Goal: Share content

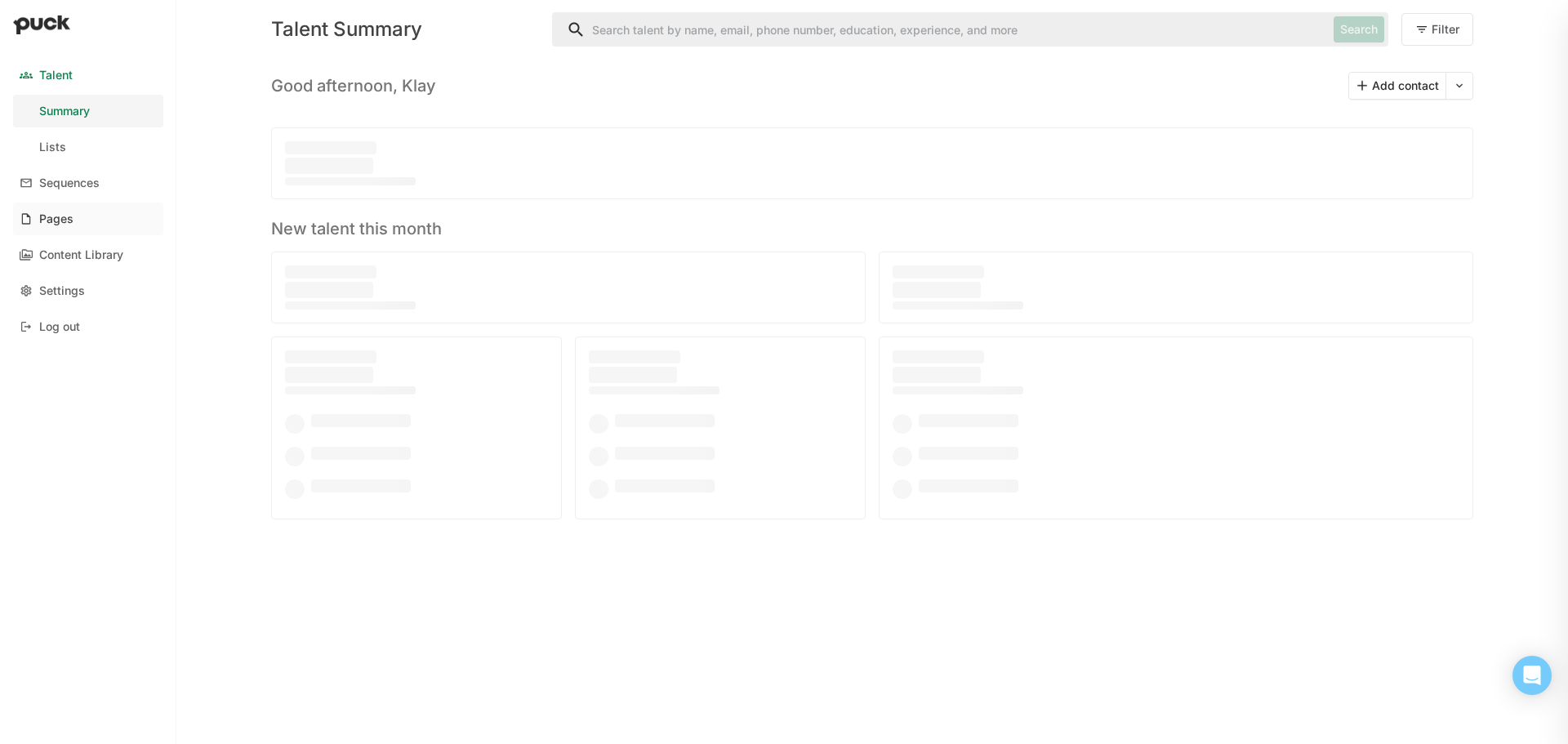
click at [45, 221] on div "Pages" at bounding box center [56, 219] width 34 height 14
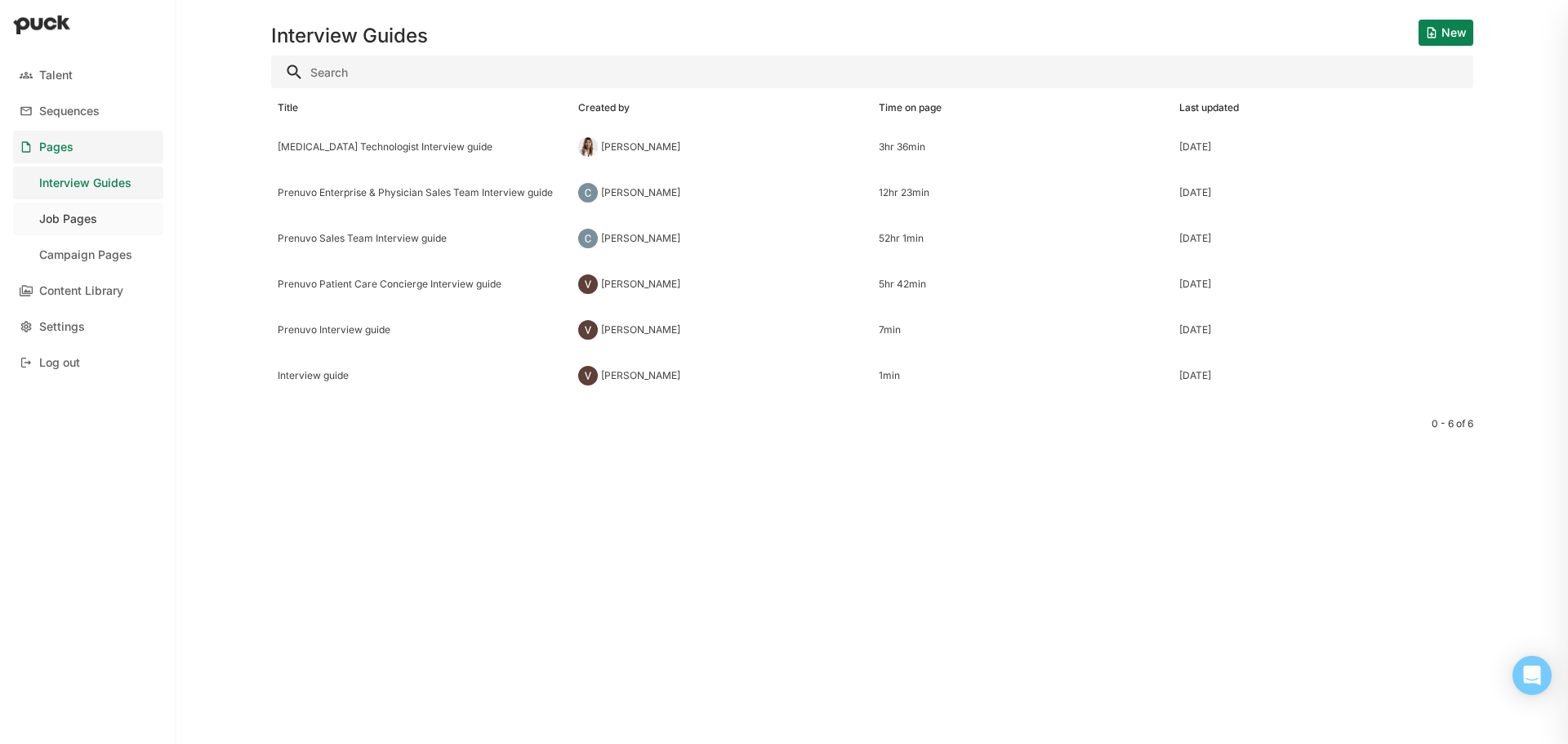
click at [84, 219] on div "Job Pages" at bounding box center [68, 219] width 58 height 14
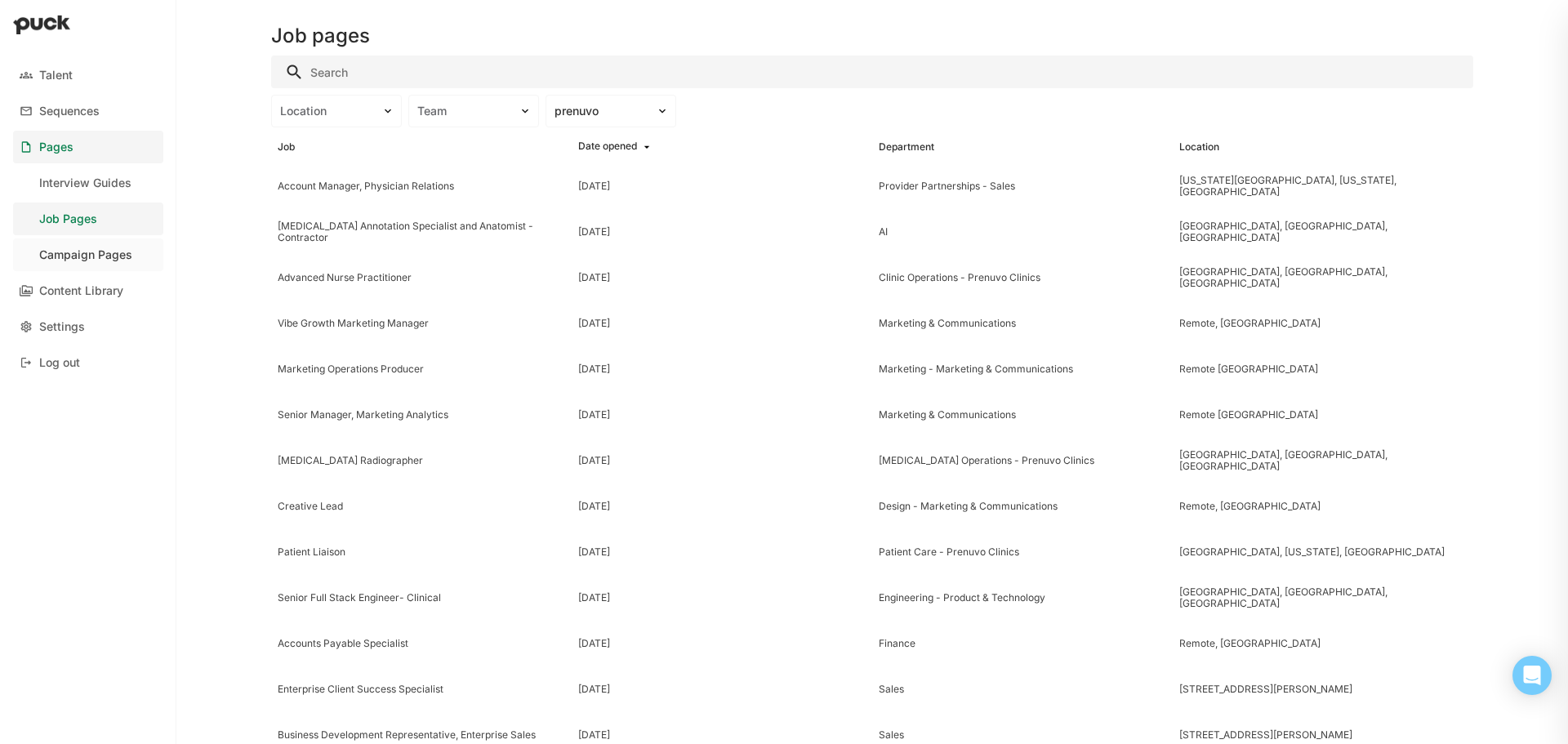
click at [77, 250] on div "Campaign Pages" at bounding box center [86, 256] width 93 height 14
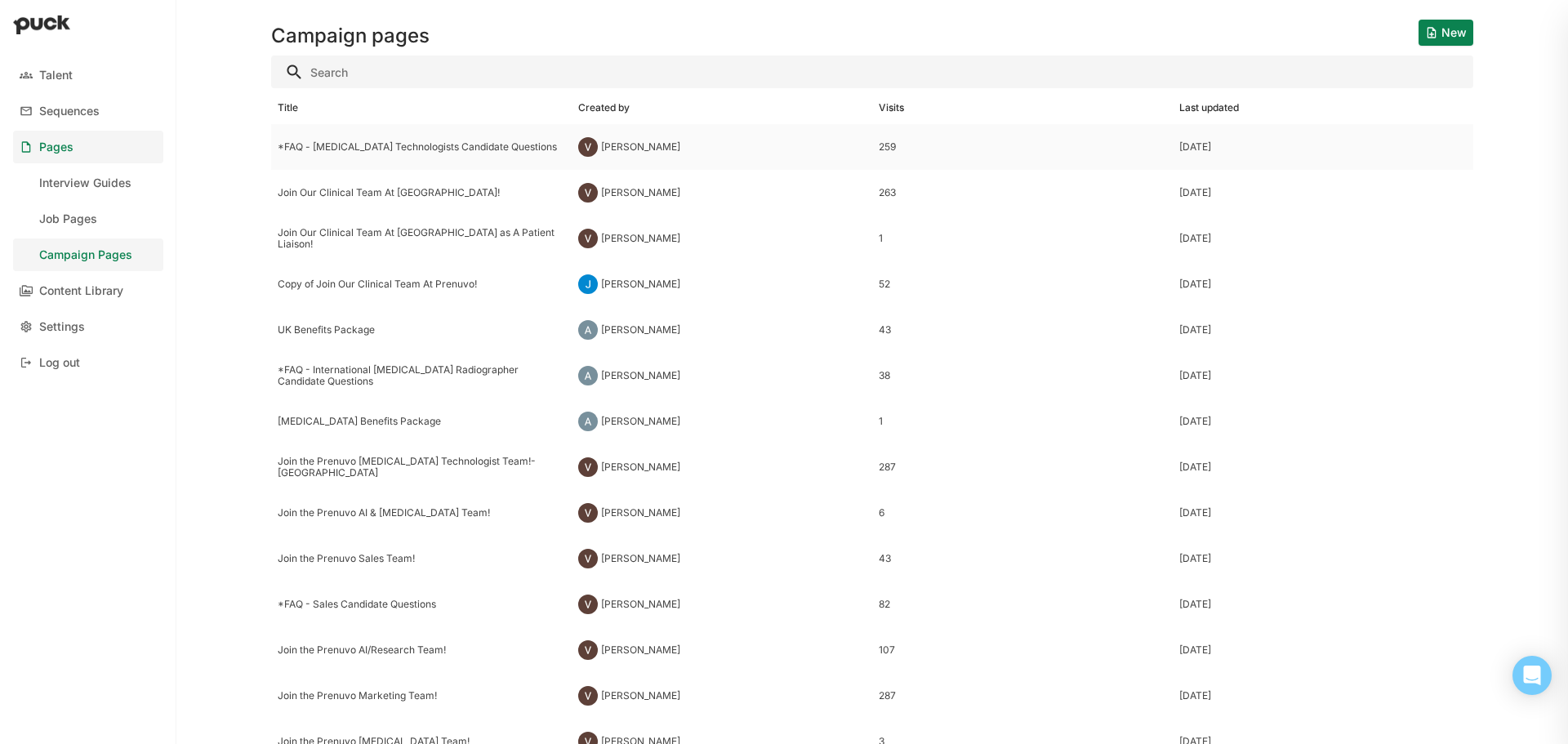
click at [421, 145] on div "*FAQ - [MEDICAL_DATA] Technologists Candidate Questions" at bounding box center [422, 147] width 288 height 12
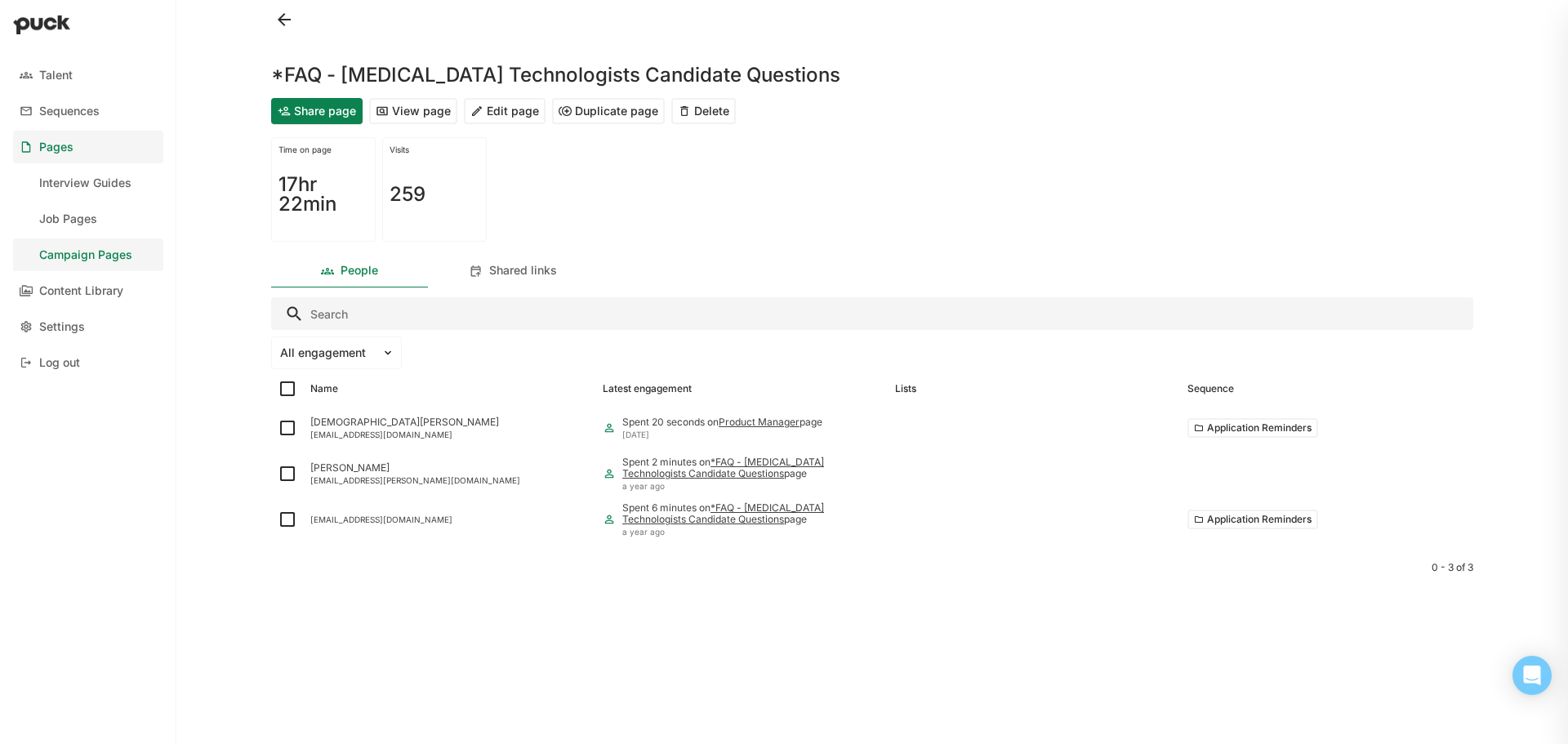
click at [417, 108] on button "View page" at bounding box center [413, 111] width 89 height 26
click at [317, 114] on button "Share page" at bounding box center [316, 111] width 91 height 26
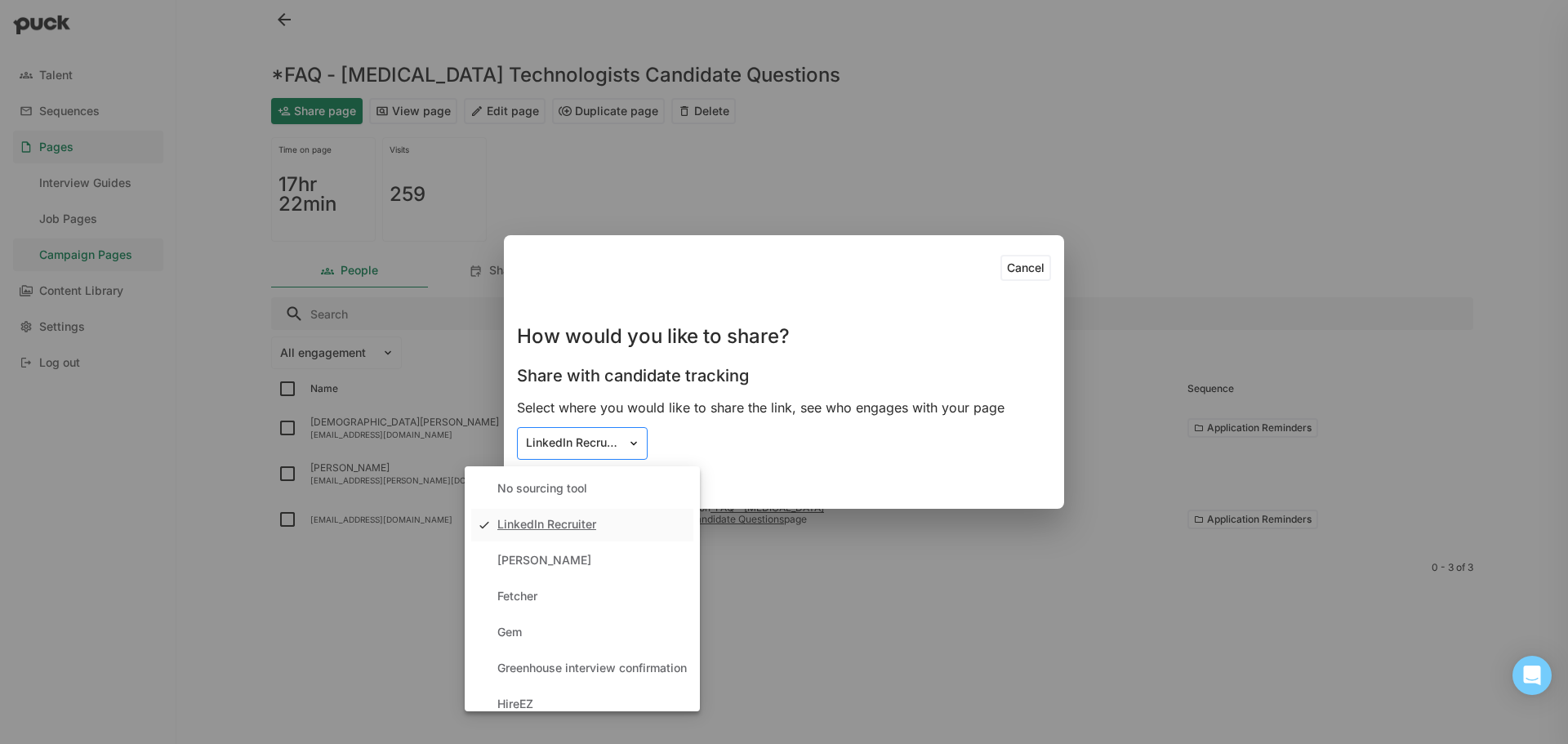
click at [607, 437] on div "LinkedIn Recruiter" at bounding box center [572, 444] width 93 height 14
click at [686, 410] on div "Select where you would like to share the link, see who engages with your page" at bounding box center [783, 408] width 534 height 18
click at [556, 444] on div "LinkedIn Recruiter" at bounding box center [572, 444] width 93 height 14
click at [774, 414] on div "Select where you would like to share the link, see who engages with your page" at bounding box center [783, 408] width 534 height 18
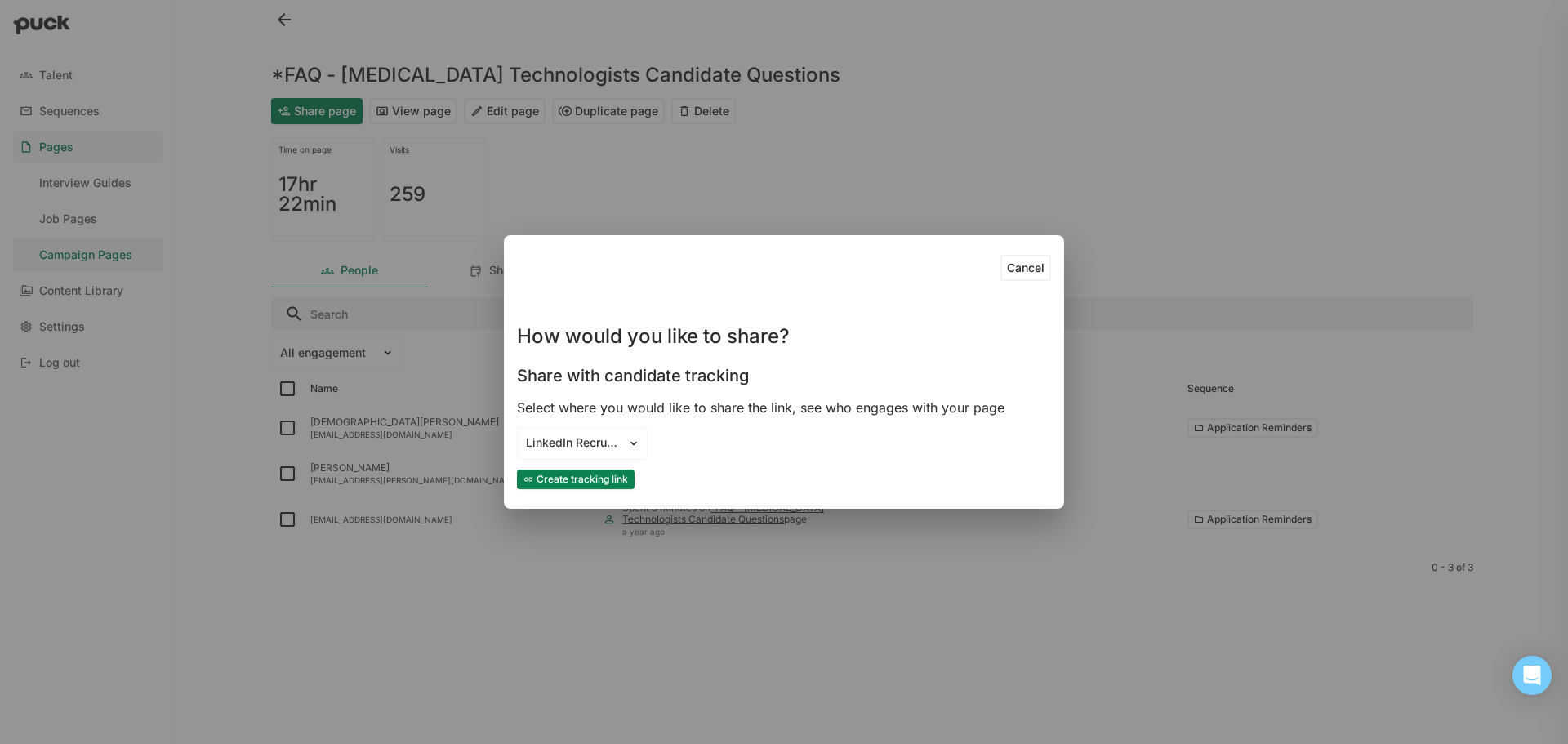
click at [608, 478] on button "Create tracking link" at bounding box center [576, 479] width 118 height 20
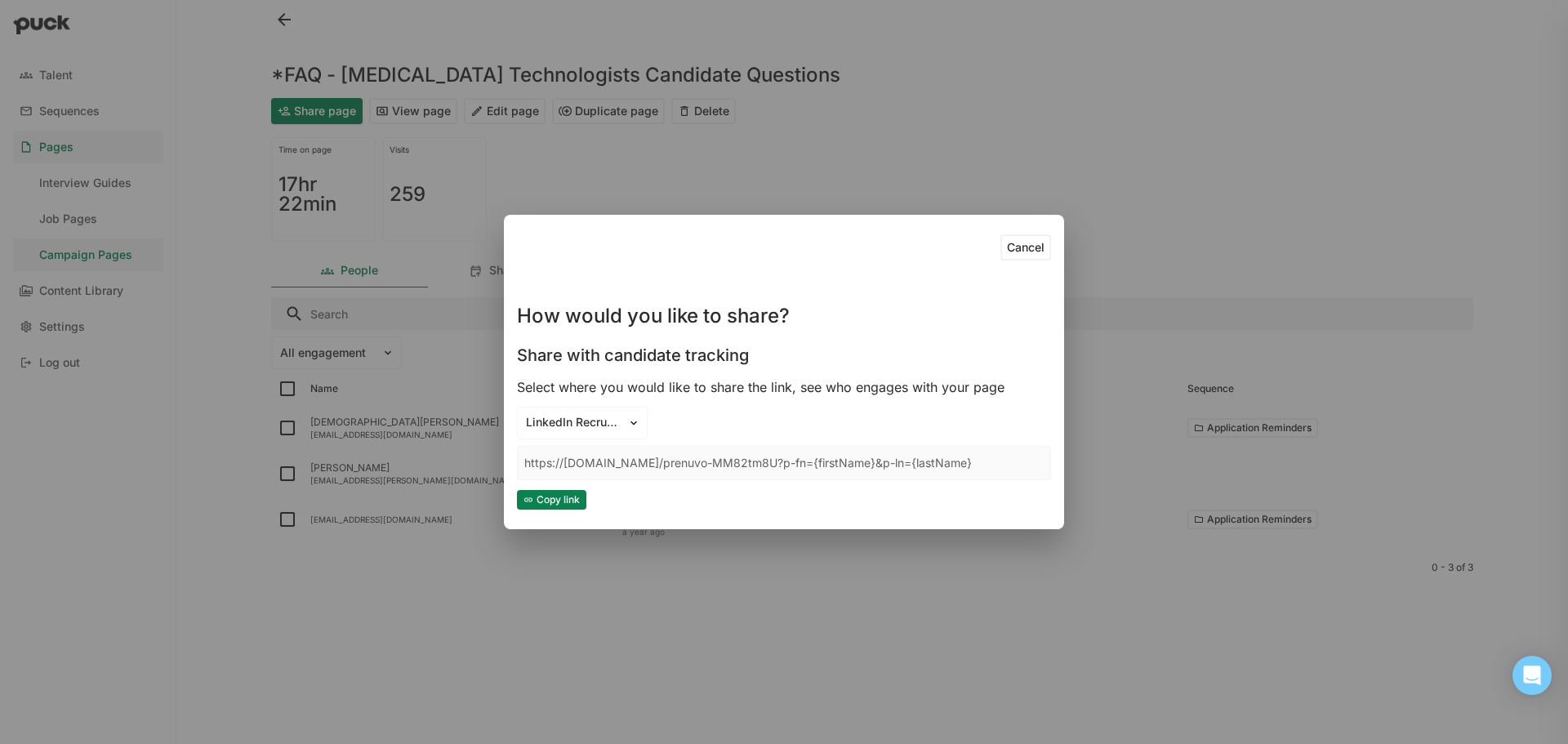
click at [548, 503] on button "Copy link" at bounding box center [552, 500] width 70 height 20
click at [1010, 249] on button "Cancel" at bounding box center [1025, 247] width 51 height 26
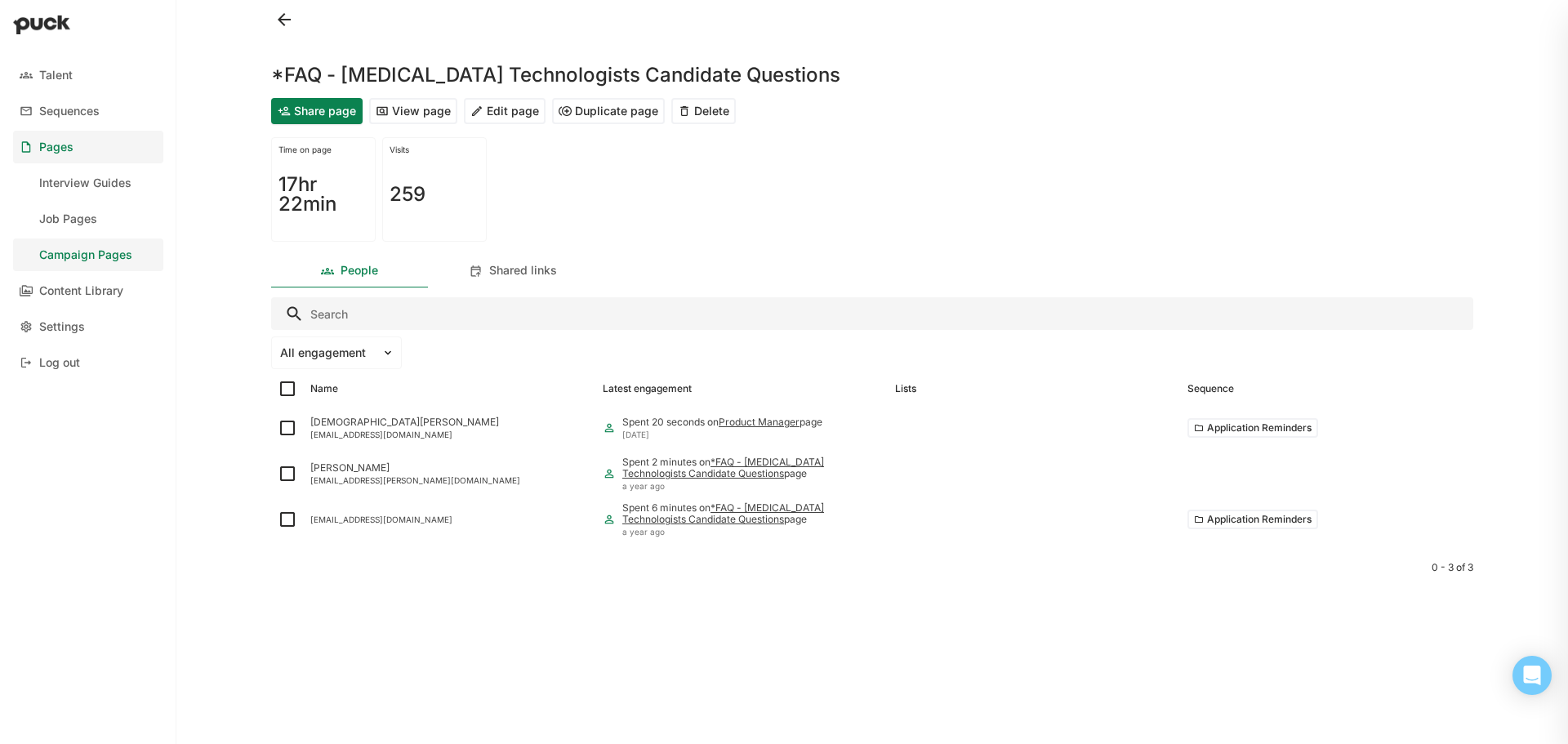
click at [1031, 219] on div "Time on page 17hr 22min Visits 259" at bounding box center [872, 190] width 1202 height 118
click at [274, 14] on button at bounding box center [283, 19] width 26 height 26
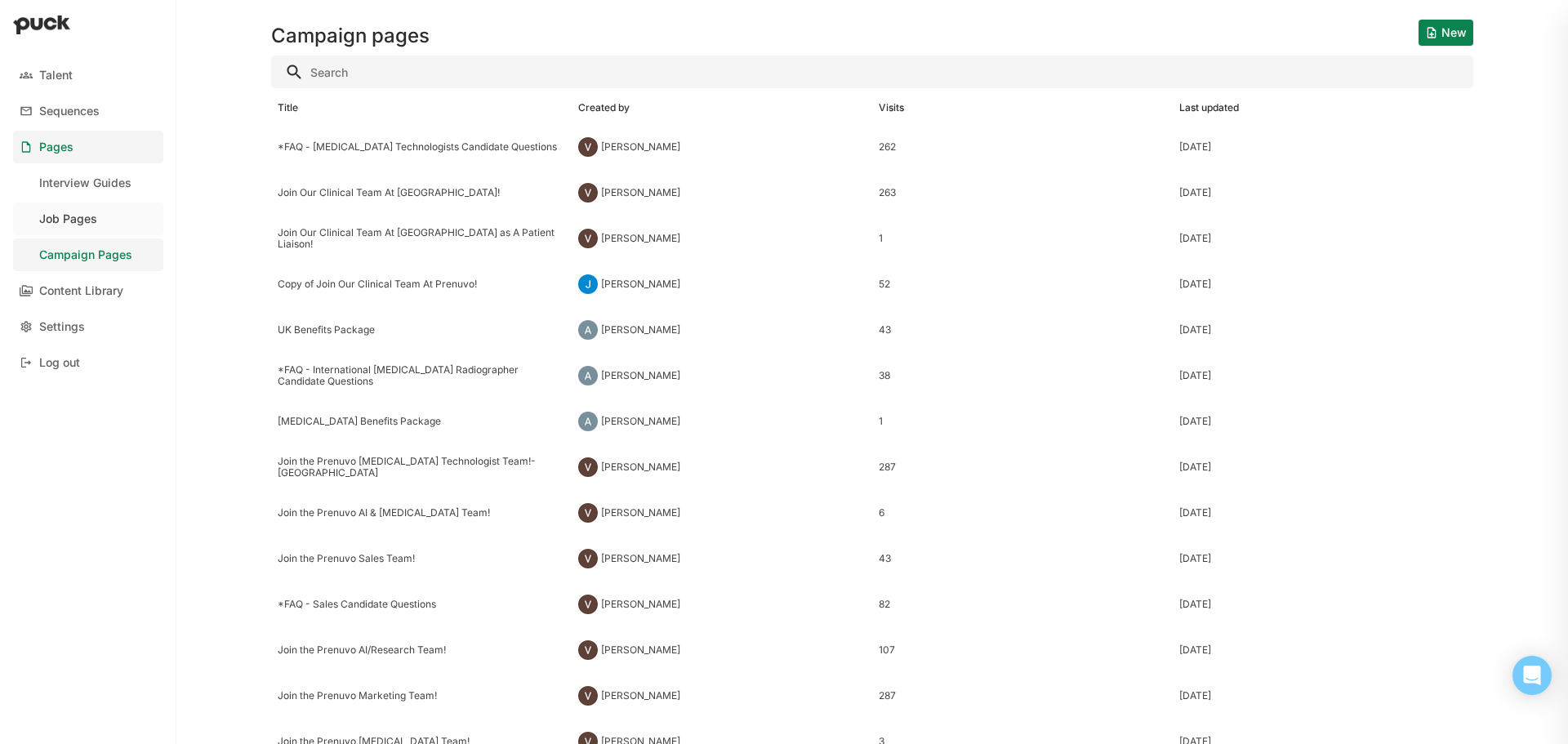
click at [63, 204] on link "Job Pages" at bounding box center [89, 219] width 150 height 33
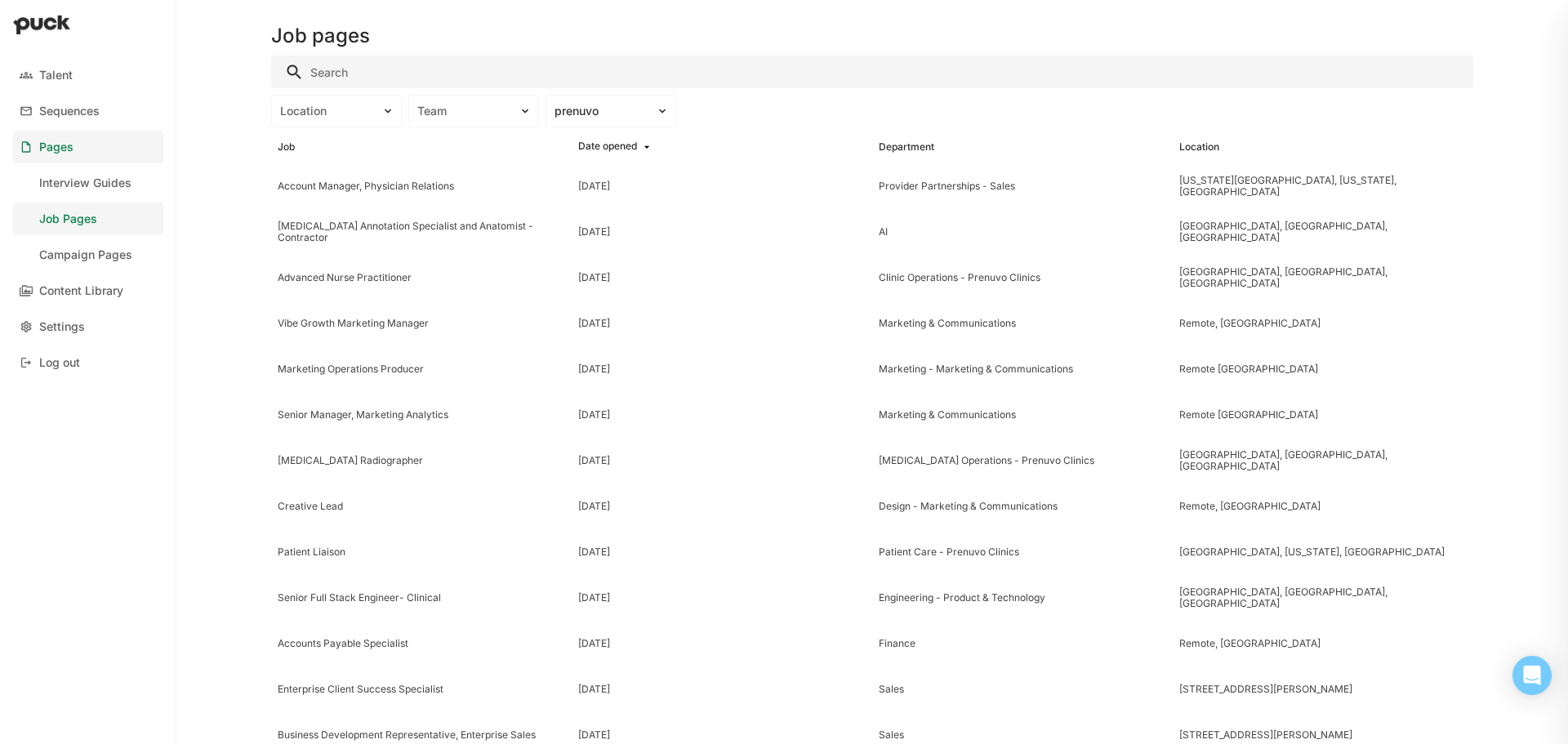
click at [389, 78] on input "Search" at bounding box center [872, 72] width 1202 height 33
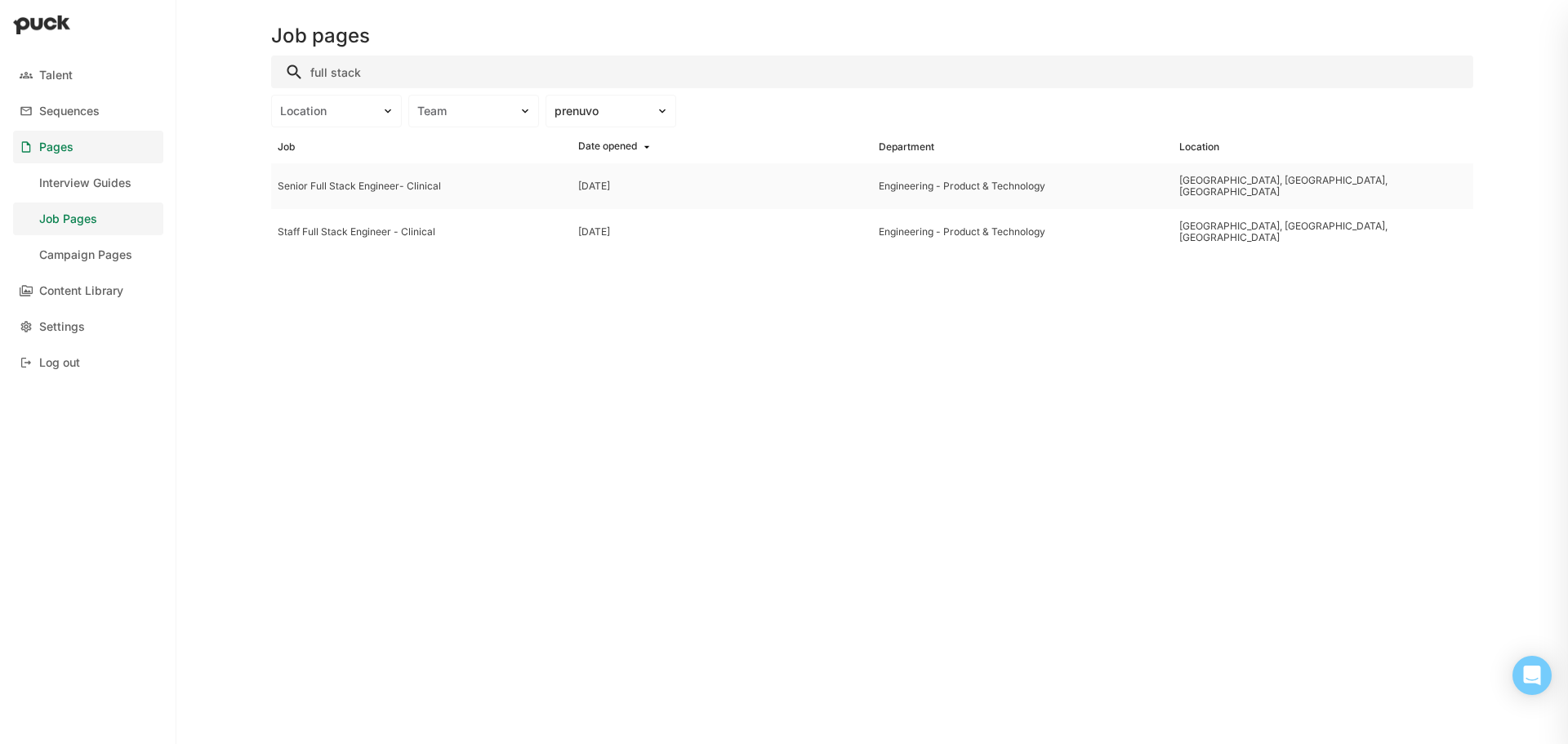
type input "full stack"
click at [401, 186] on div "Senior Full Stack Engineer- Clinical" at bounding box center [422, 186] width 288 height 12
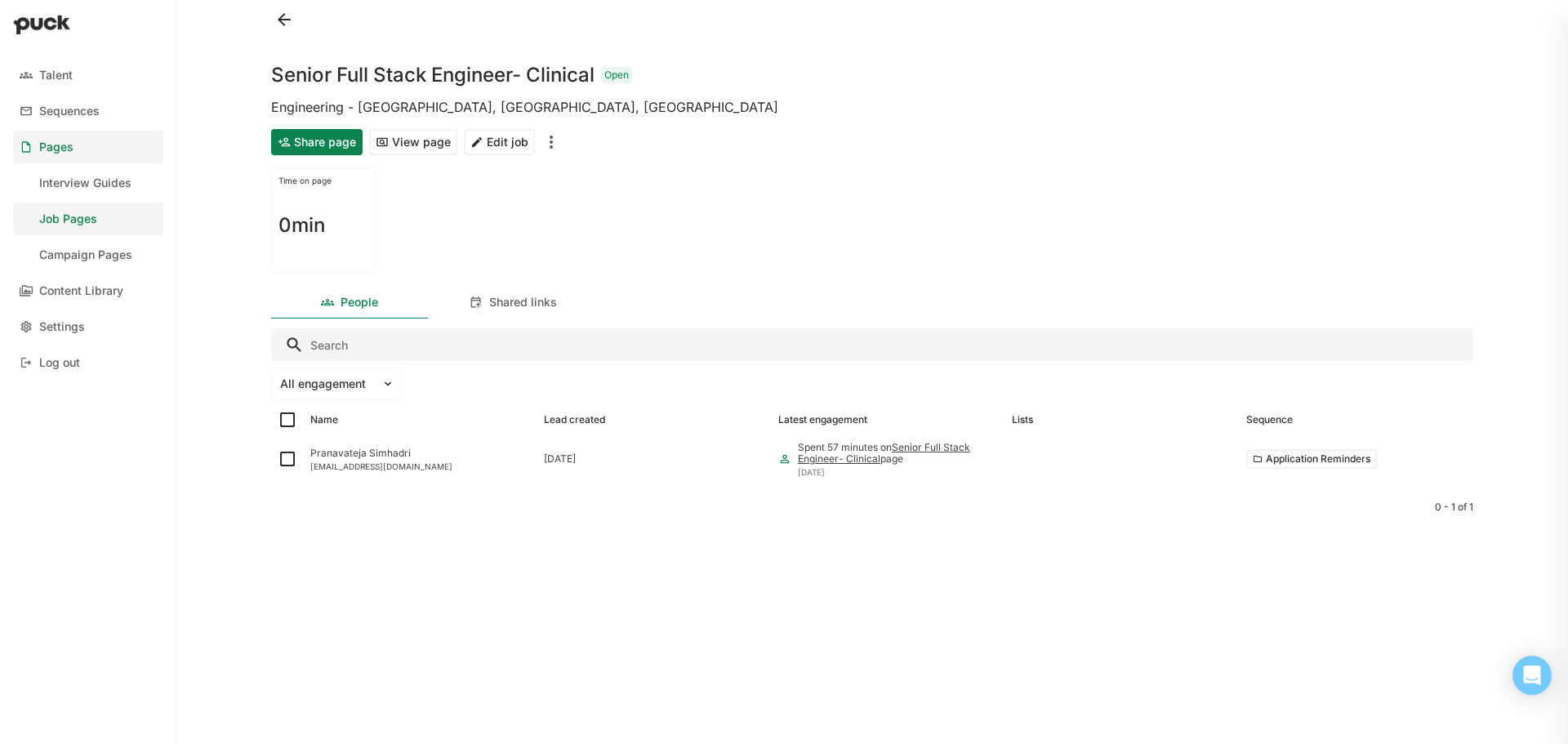
click at [340, 144] on button "Share page" at bounding box center [316, 141] width 91 height 26
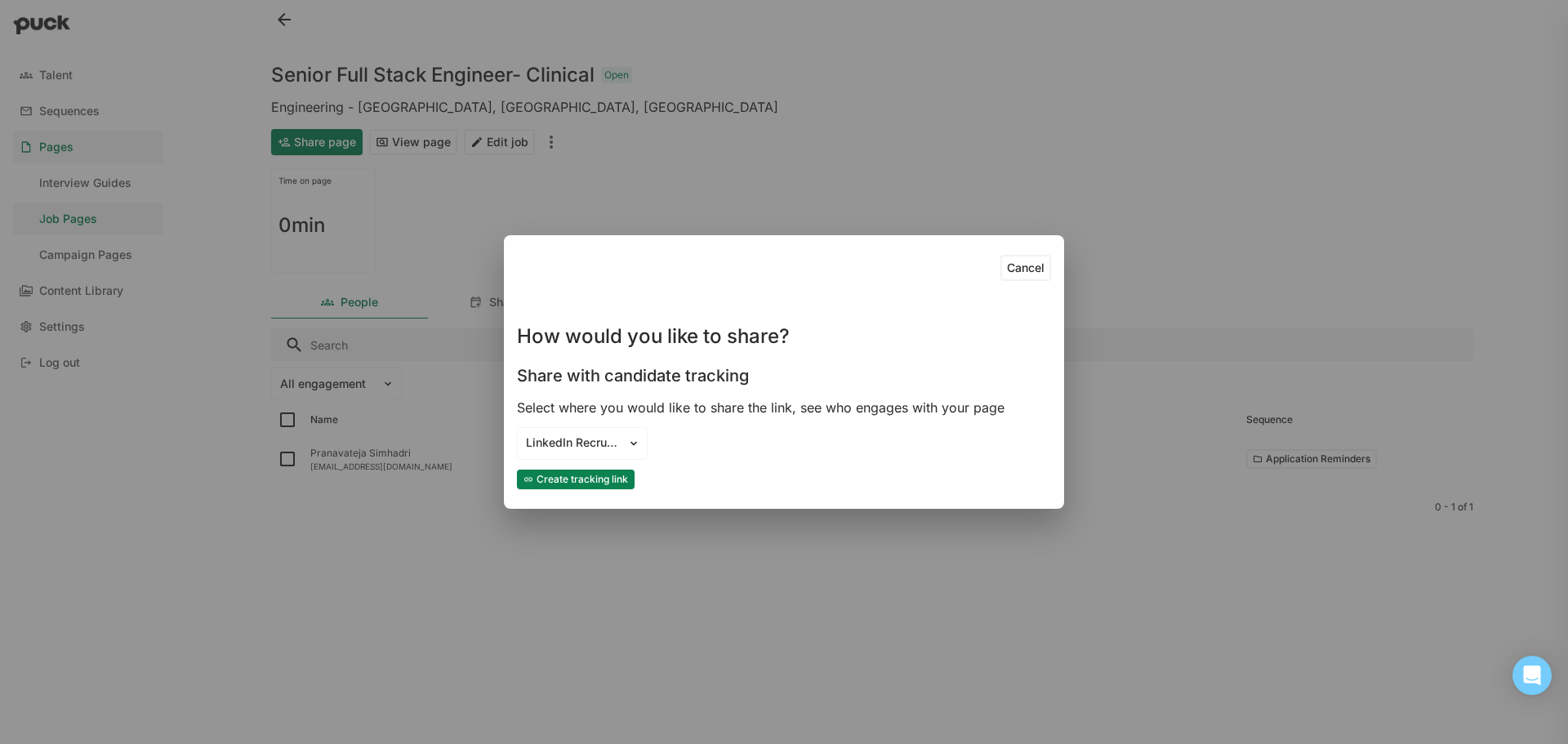
click at [593, 477] on button "Create tracking link" at bounding box center [576, 479] width 118 height 20
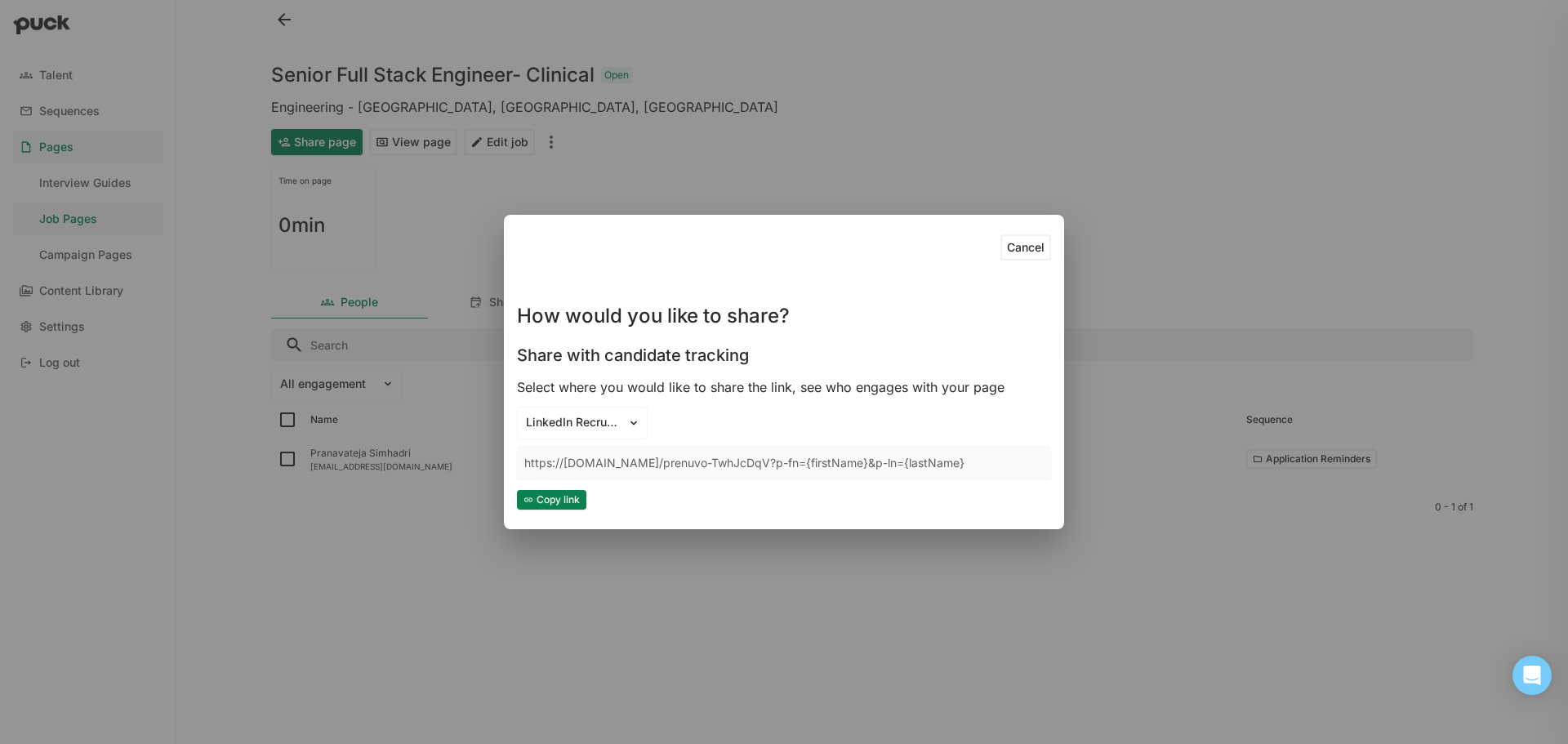
click at [568, 499] on button "Copy link" at bounding box center [552, 500] width 70 height 20
click at [1031, 246] on button "Cancel" at bounding box center [1025, 247] width 51 height 26
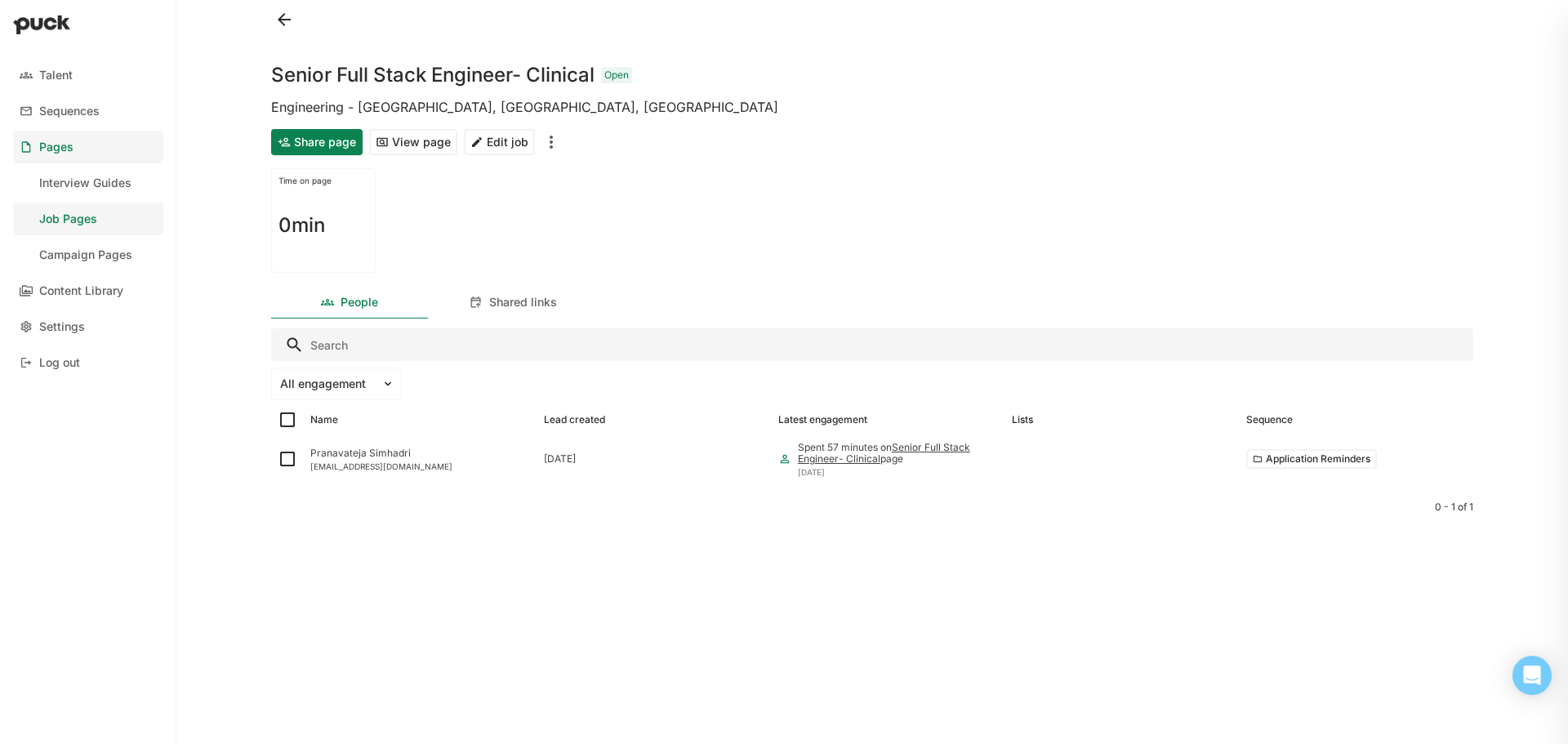
click at [1075, 198] on div "Time on page 0min" at bounding box center [872, 221] width 1202 height 118
